Goal: Task Accomplishment & Management: Manage account settings

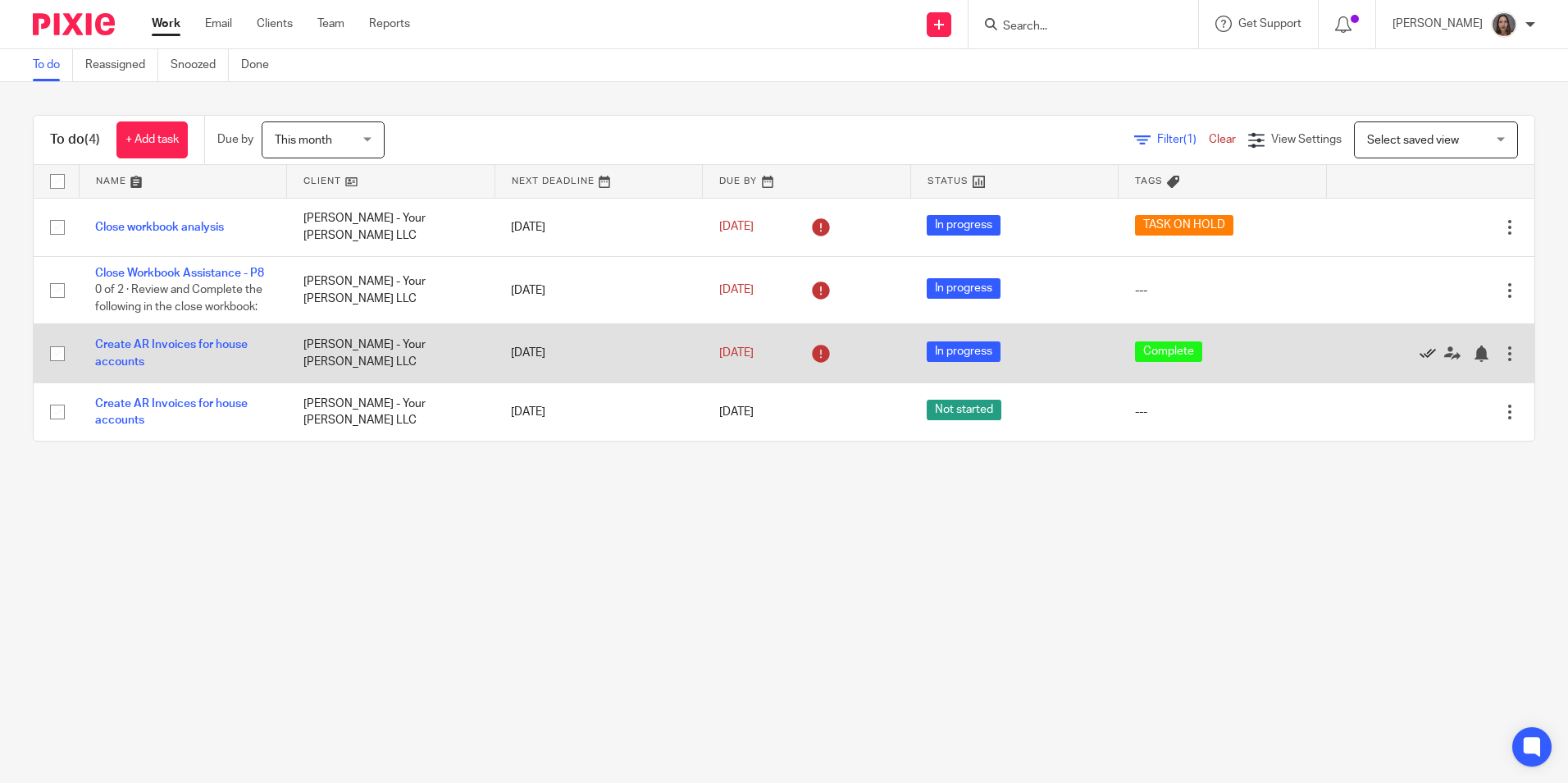
click at [1420, 362] on icon at bounding box center [1428, 353] width 17 height 17
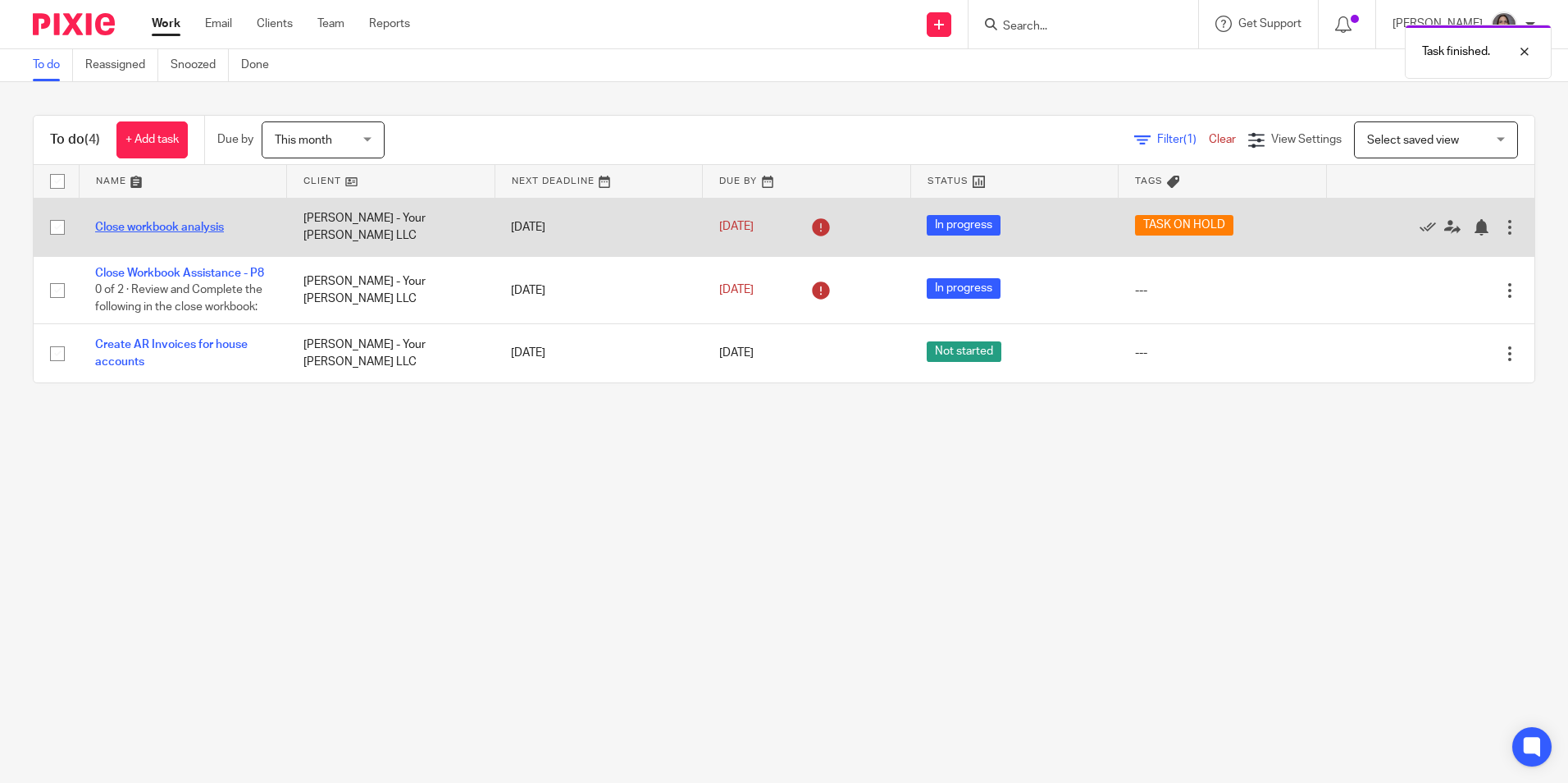
click at [157, 228] on link "Close workbook analysis" at bounding box center [159, 228] width 128 height 12
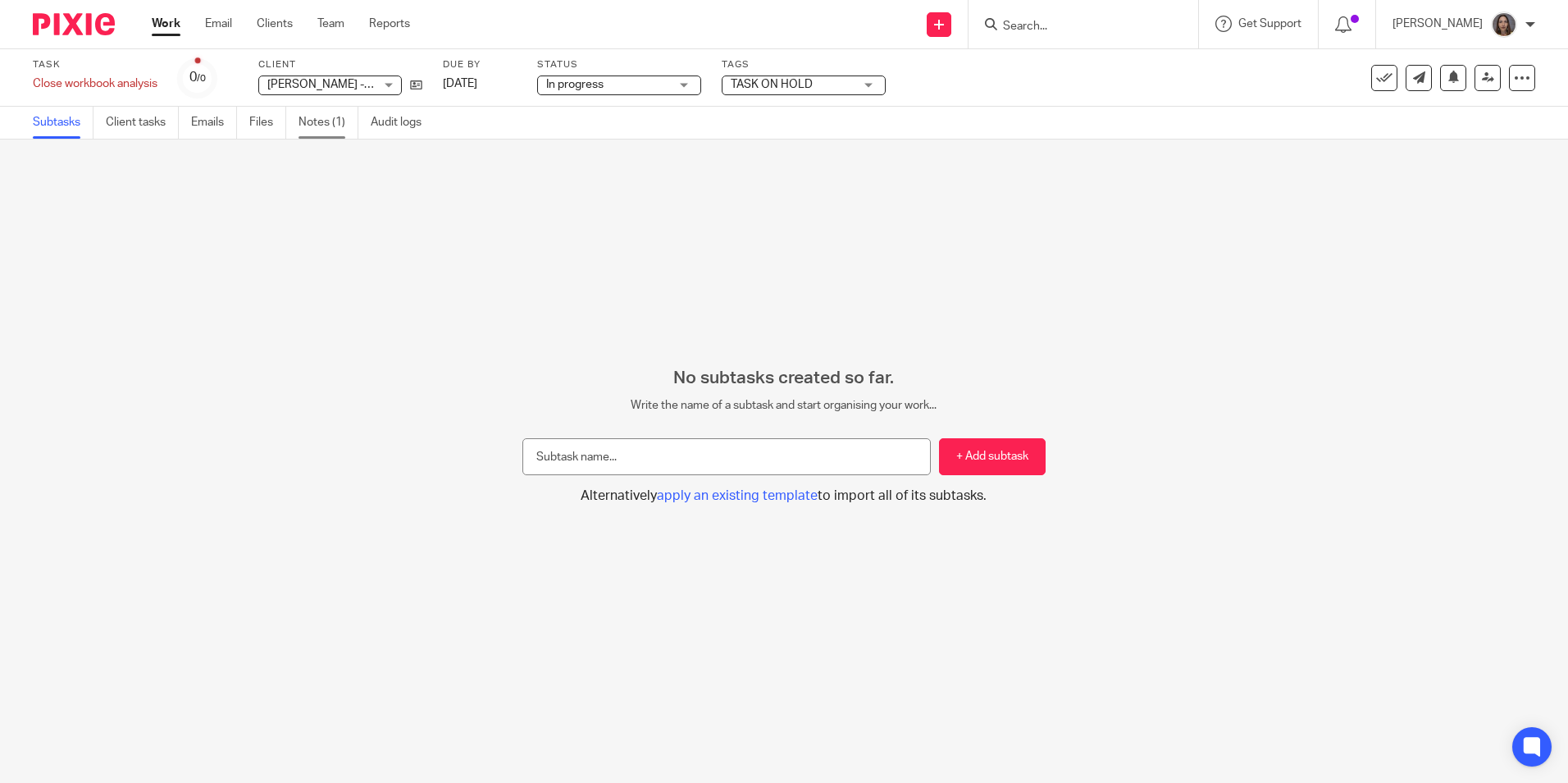
click at [305, 121] on link "Notes (1)" at bounding box center [329, 123] width 60 height 32
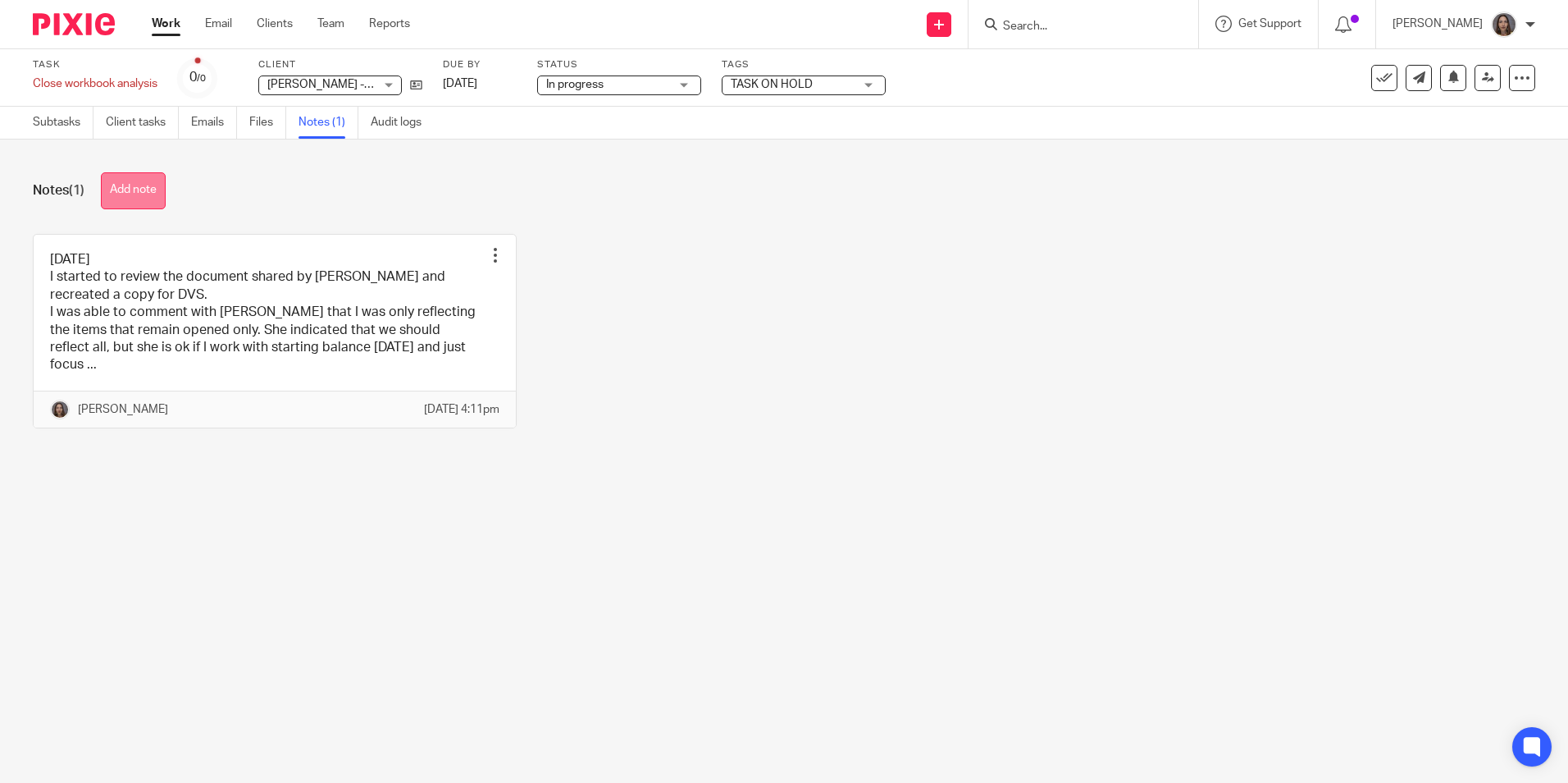
click at [147, 188] on button "Add note" at bounding box center [133, 191] width 65 height 37
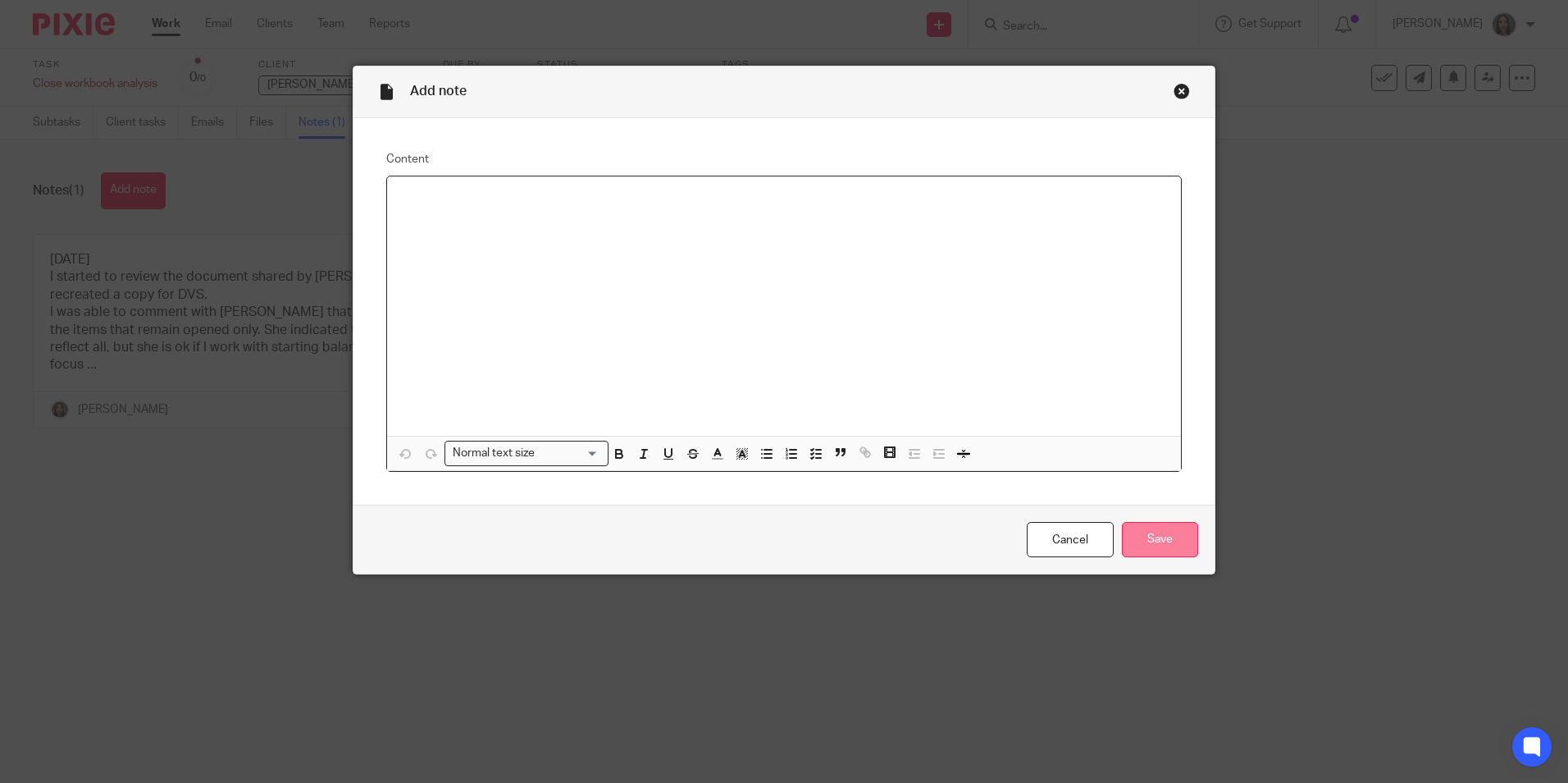
click at [1157, 535] on input "Save" at bounding box center [1160, 540] width 76 height 35
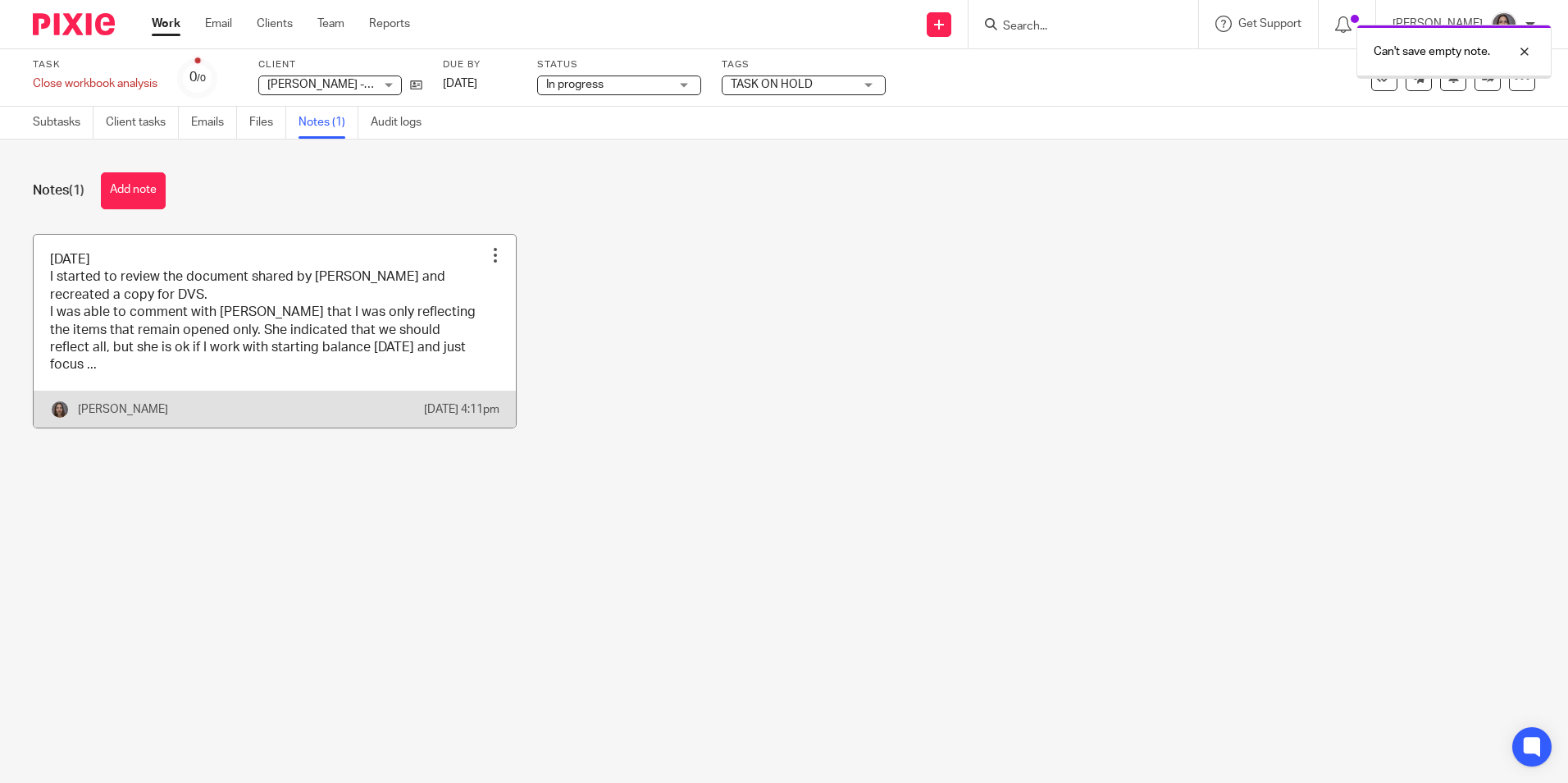
click at [489, 259] on div at bounding box center [495, 255] width 17 height 17
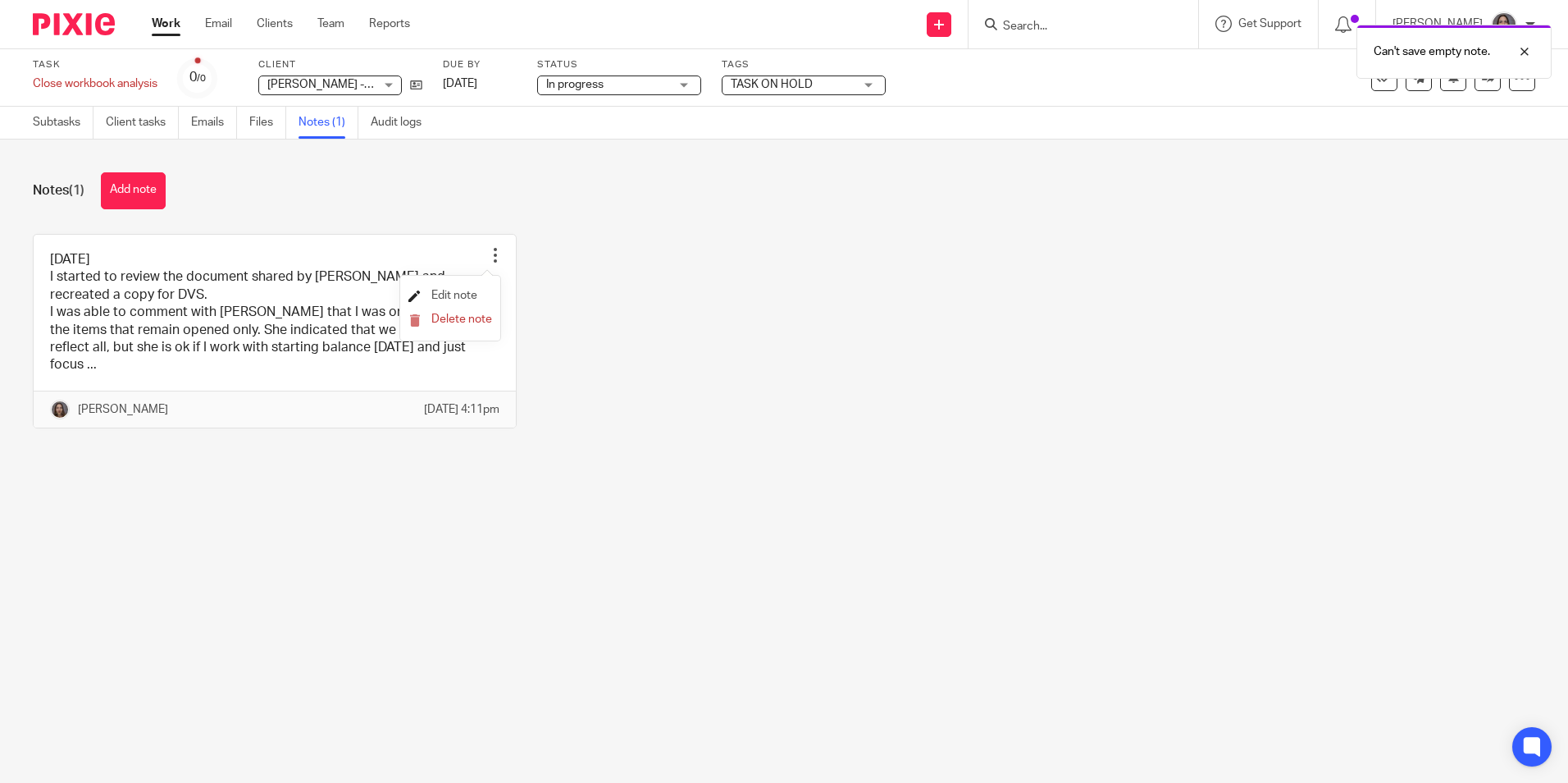
click at [440, 296] on span "Edit note" at bounding box center [454, 295] width 46 height 12
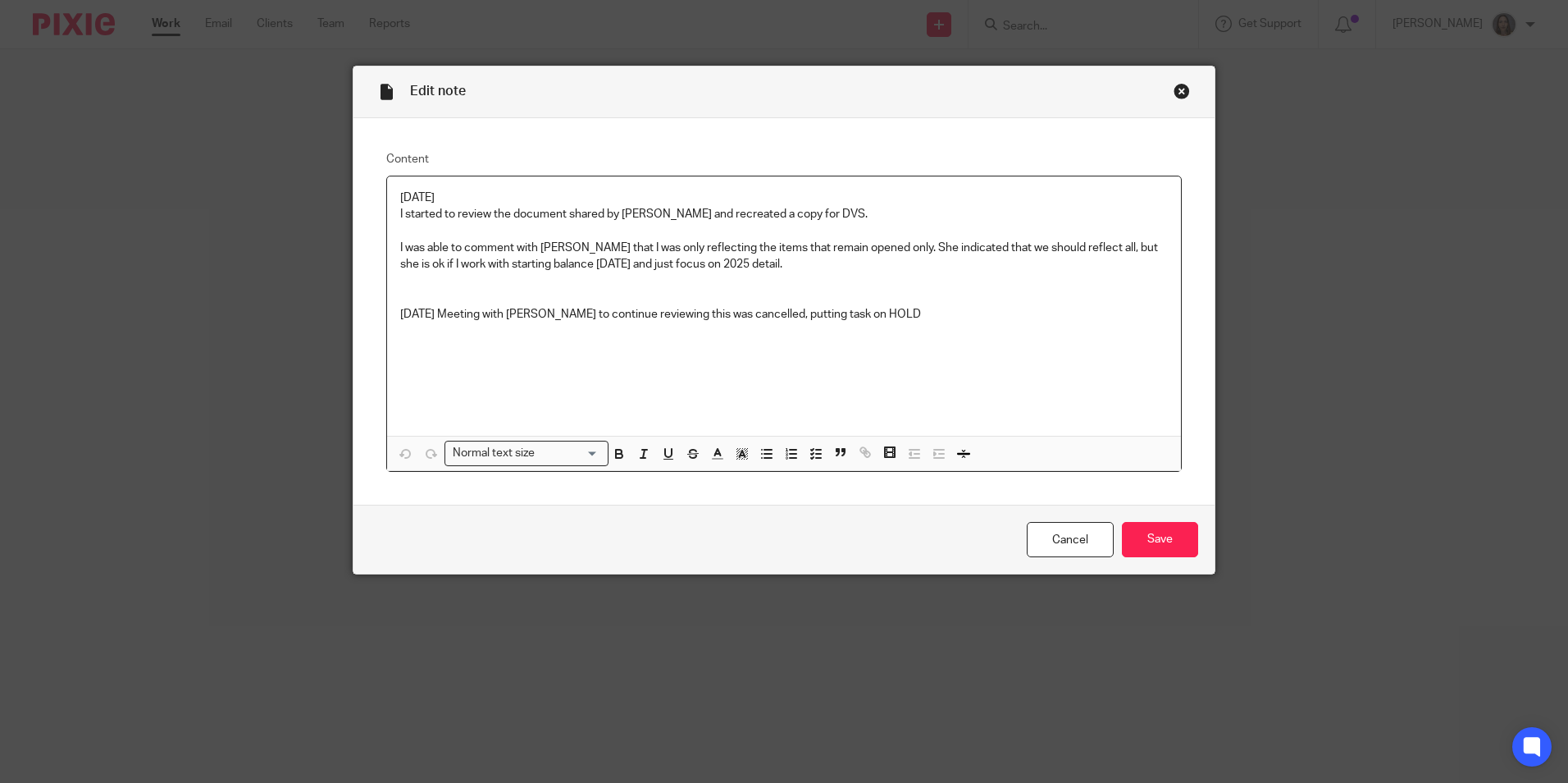
click at [878, 319] on p "9/04/25 Meeting with Linda to continue reviewing this was cancelled, putting ta…" at bounding box center [784, 314] width 768 height 17
click at [1127, 538] on input "Save" at bounding box center [1160, 540] width 76 height 35
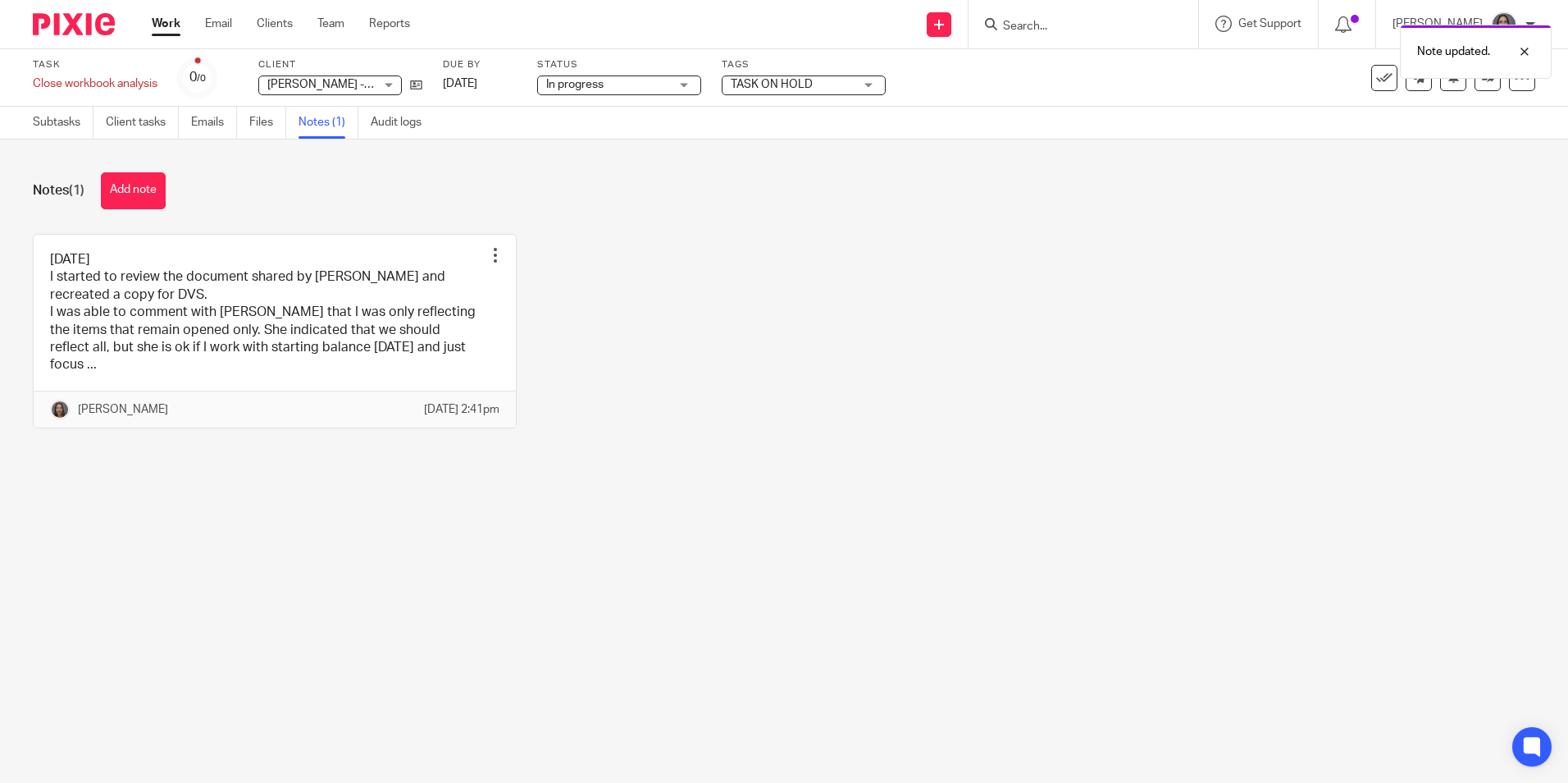
click at [878, 85] on div "TASK ON HOLD" at bounding box center [803, 85] width 164 height 20
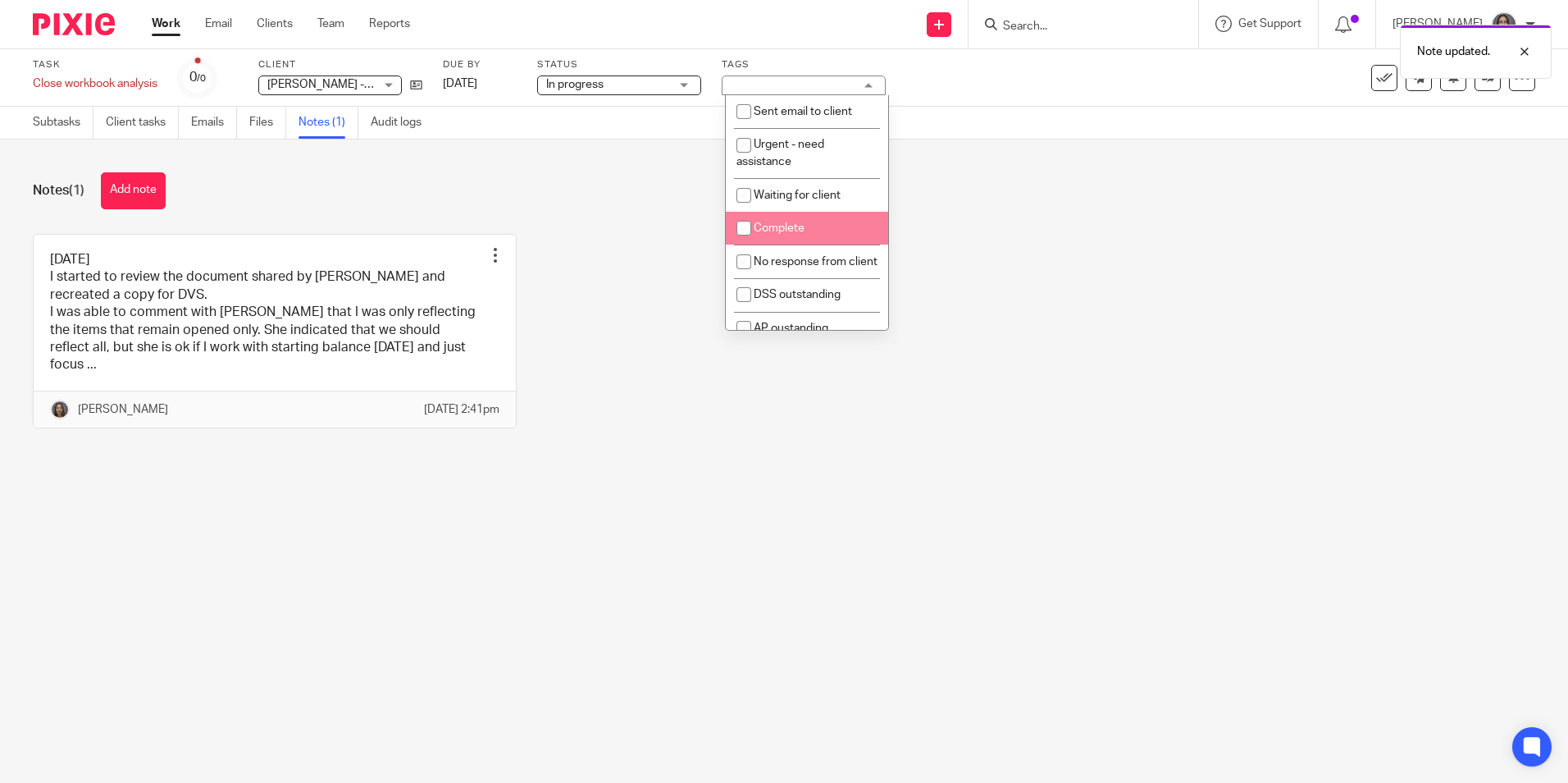
click at [746, 232] on input "checkbox" at bounding box center [744, 229] width 31 height 31
checkbox input "true"
click at [1140, 202] on div "Notes (1) Add note" at bounding box center [784, 191] width 1503 height 37
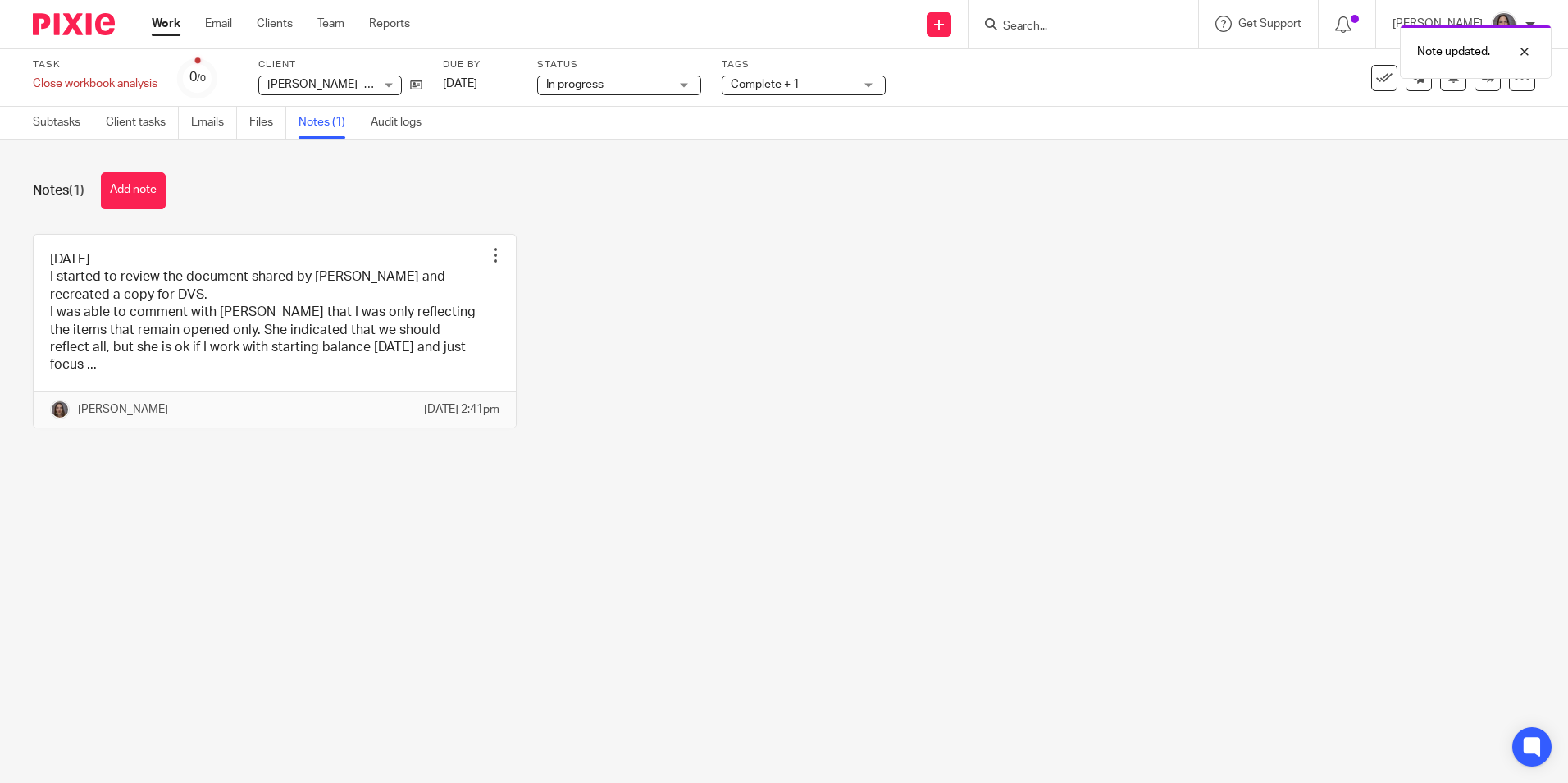
click at [1378, 77] on div "Note updated." at bounding box center [1168, 48] width 768 height 63
